Goal: Task Accomplishment & Management: Manage account settings

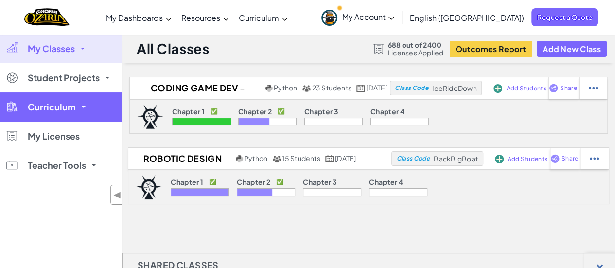
click at [60, 104] on span "Curriculum" at bounding box center [52, 107] width 48 height 9
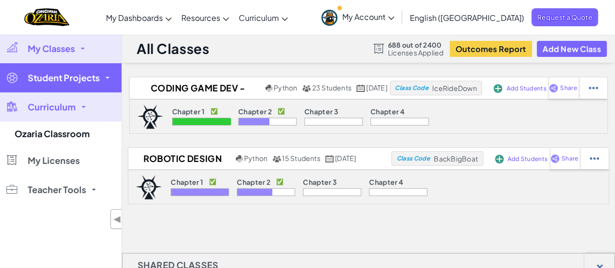
click at [82, 77] on span "Student Projects" at bounding box center [64, 77] width 72 height 9
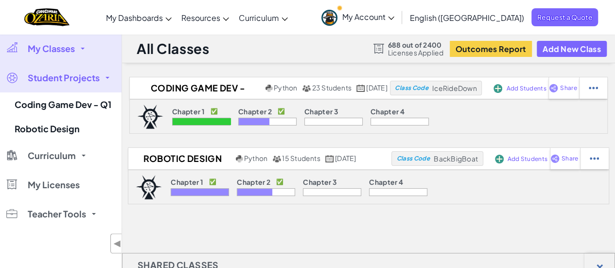
click at [72, 52] on span "My Classes" at bounding box center [51, 48] width 47 height 9
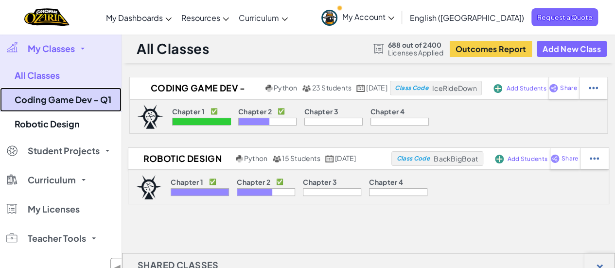
click at [64, 93] on link "Coding Game Dev - Q1" at bounding box center [60, 99] width 121 height 24
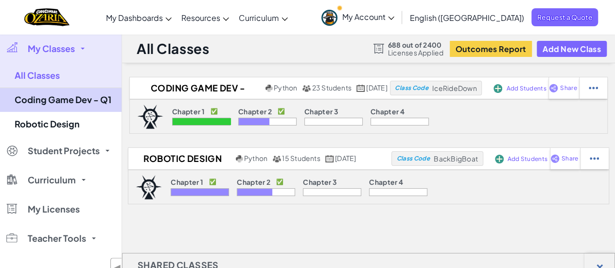
select select "5d8a57abe8919b28d5113af1"
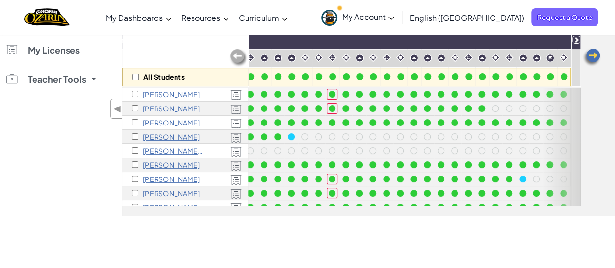
scroll to position [0, 218]
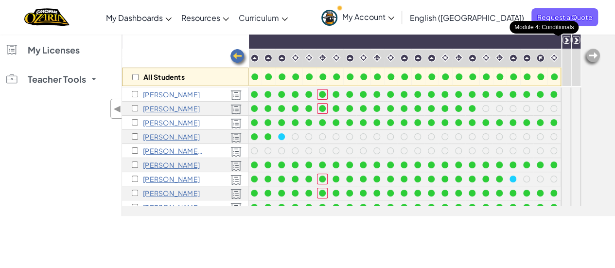
click at [563, 37] on icon at bounding box center [566, 39] width 7 height 7
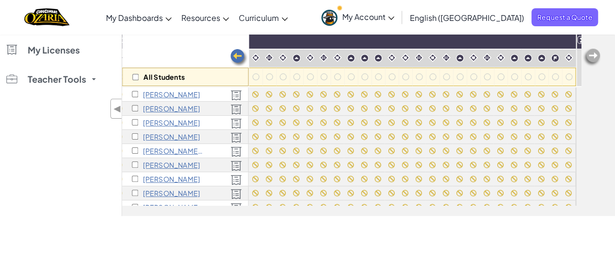
scroll to position [0, 713]
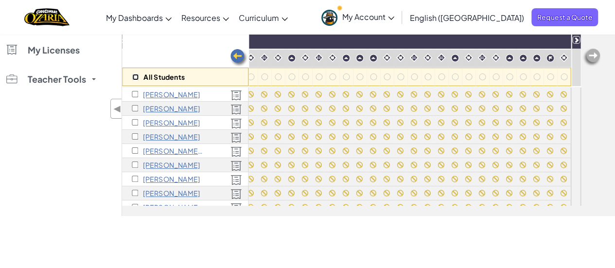
click at [133, 77] on input "checkbox" at bounding box center [135, 77] width 6 height 6
checkbox input "true"
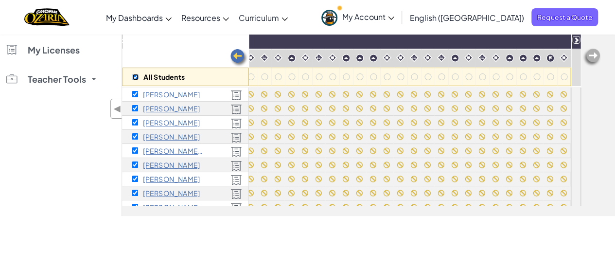
checkbox input "true"
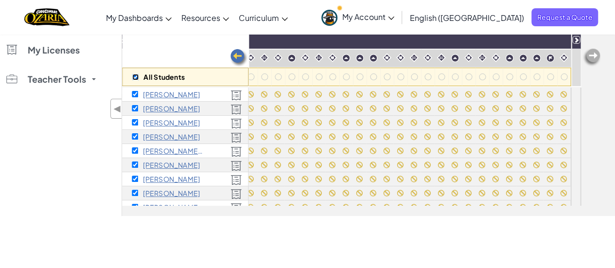
checkbox input "true"
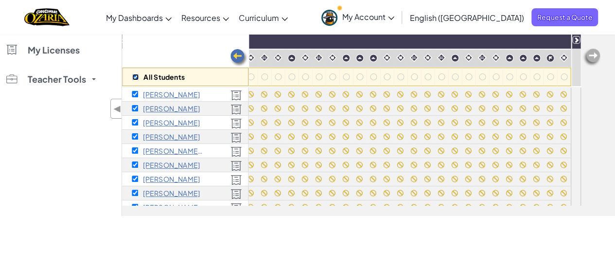
checkbox input "true"
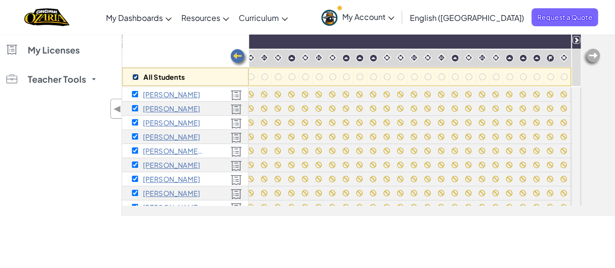
checkbox input "true"
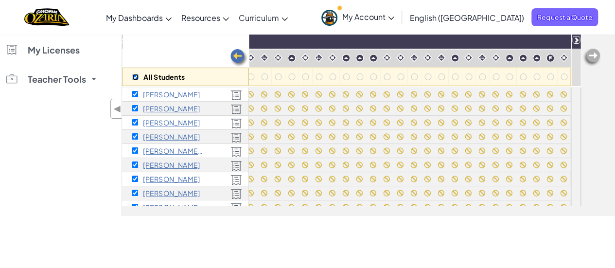
scroll to position [0, 0]
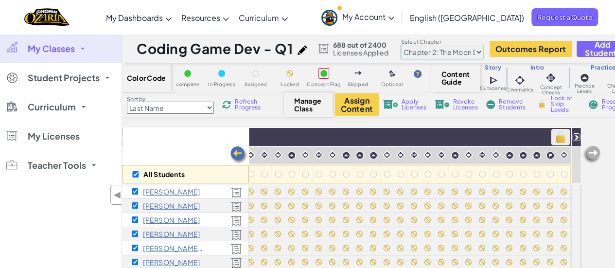
click at [552, 137] on img at bounding box center [560, 137] width 17 height 15
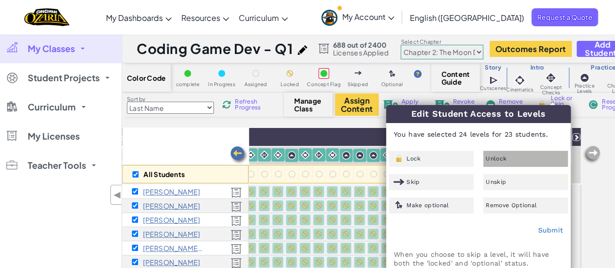
click at [502, 159] on span "Unlock" at bounding box center [495, 159] width 21 height 6
click at [549, 229] on link "Submit" at bounding box center [549, 230] width 25 height 8
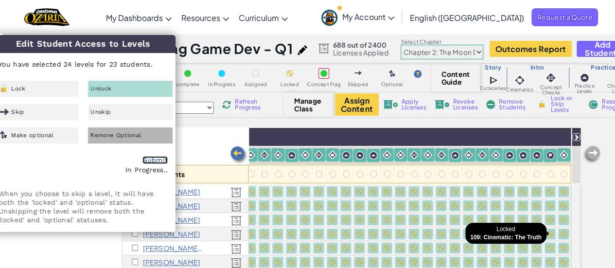
checkbox input "false"
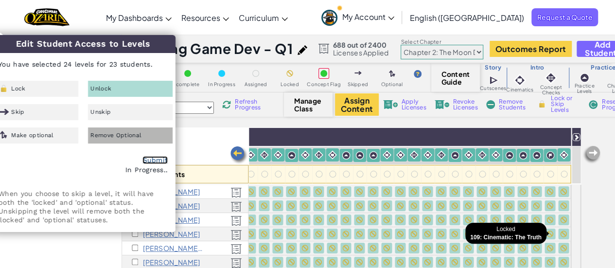
checkbox input "false"
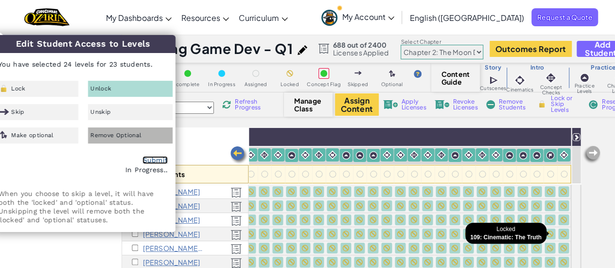
checkbox input "false"
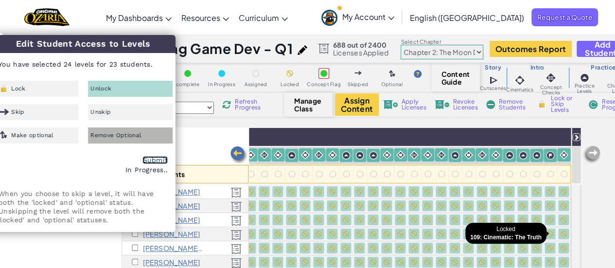
checkbox input "false"
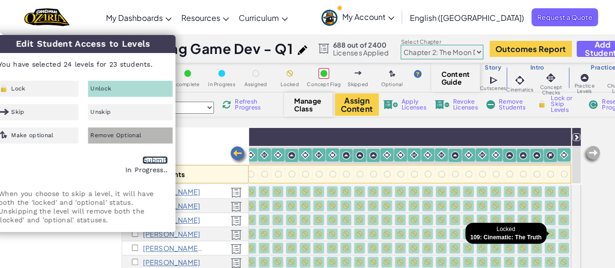
checkbox input "false"
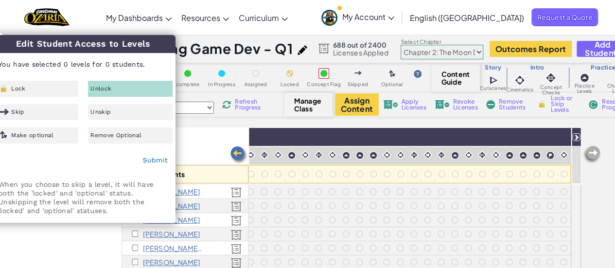
click at [51, 238] on div "My Classes All Classes Coding Game Dev - Q1 Robotic Design Student Projects Cod…" at bounding box center [60, 168] width 121 height 268
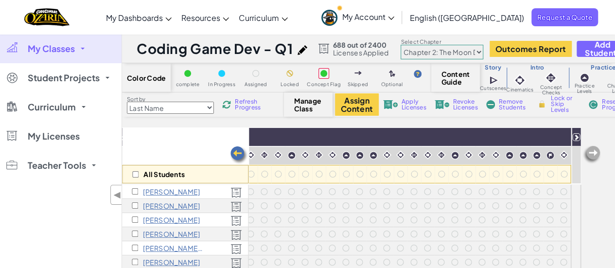
click at [82, 50] on link "My Classes" at bounding box center [60, 48] width 121 height 29
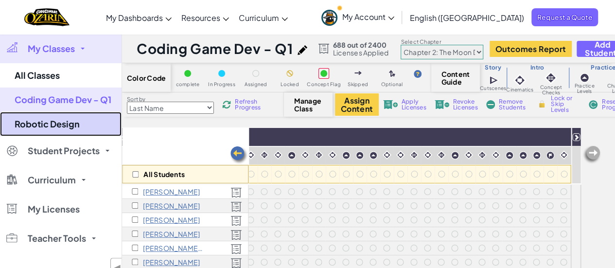
click at [71, 120] on link "Robotic Design" at bounding box center [60, 124] width 121 height 24
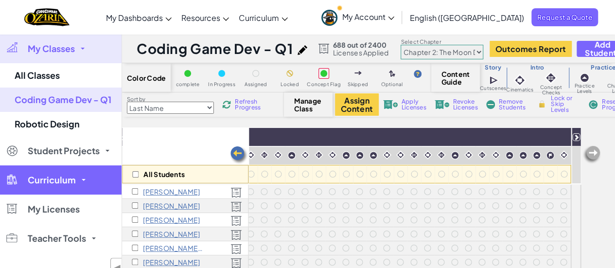
select select "5d8a57abe8919b28d5113af1"
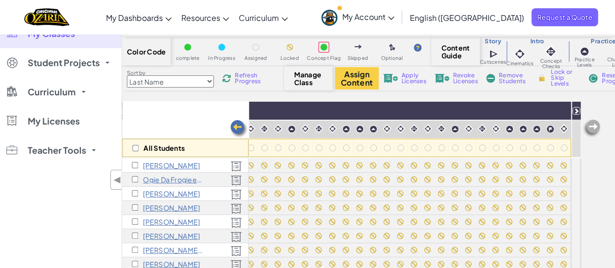
scroll to position [49, 0]
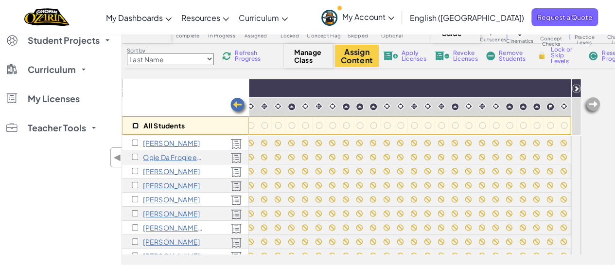
click at [134, 125] on input "checkbox" at bounding box center [135, 125] width 6 height 6
checkbox input "true"
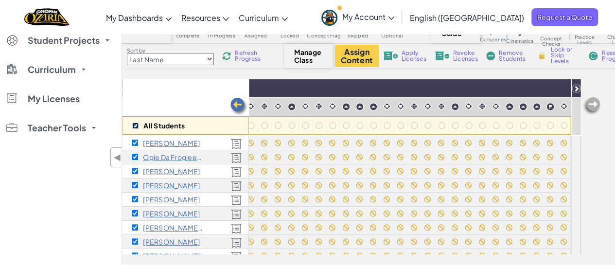
checkbox input "true"
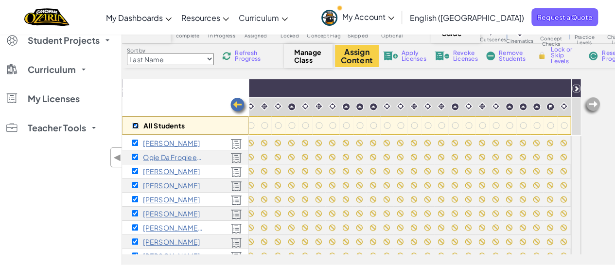
checkbox input "true"
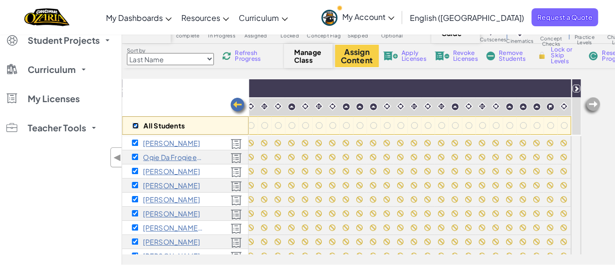
checkbox input "true"
click at [553, 86] on img at bounding box center [560, 88] width 17 height 15
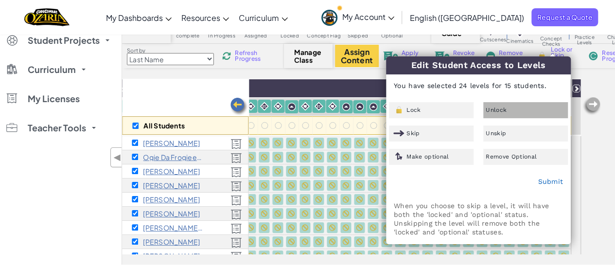
click at [510, 108] on div "Unlock" at bounding box center [525, 110] width 85 height 16
click at [543, 179] on link "Submit" at bounding box center [549, 181] width 25 height 8
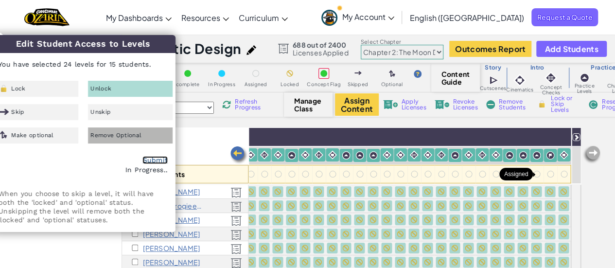
checkbox input "false"
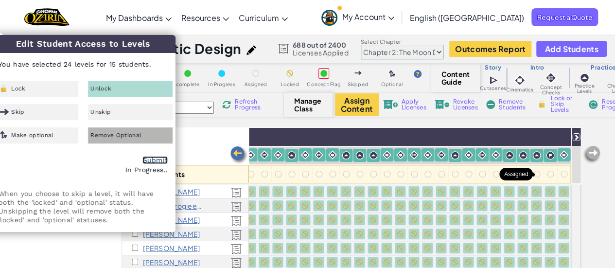
checkbox input "false"
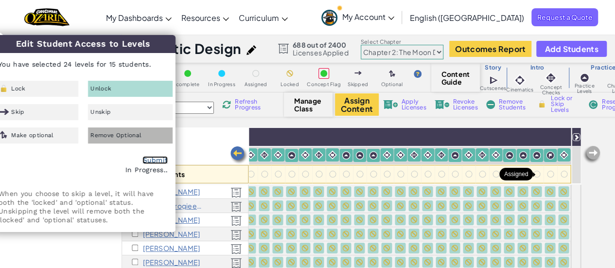
checkbox input "false"
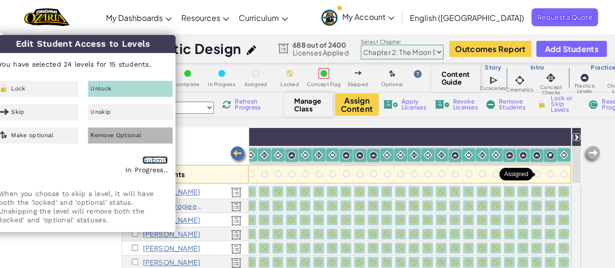
checkbox input "false"
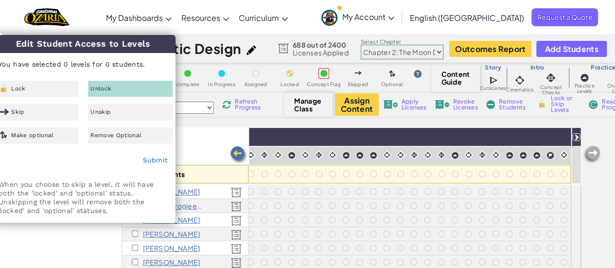
click at [66, 234] on div "My Classes All Classes Coding Game Dev - Q1 Robotic Design Student Projects Cod…" at bounding box center [60, 168] width 121 height 268
